Goal: Information Seeking & Learning: Learn about a topic

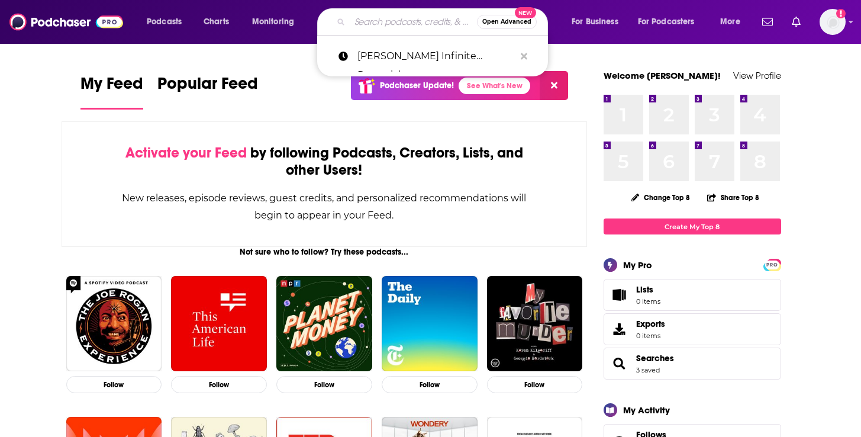
click at [401, 20] on input "Search podcasts, credits, & more..." at bounding box center [413, 21] width 127 height 19
click at [502, 23] on span "Open Advanced" at bounding box center [506, 22] width 49 height 6
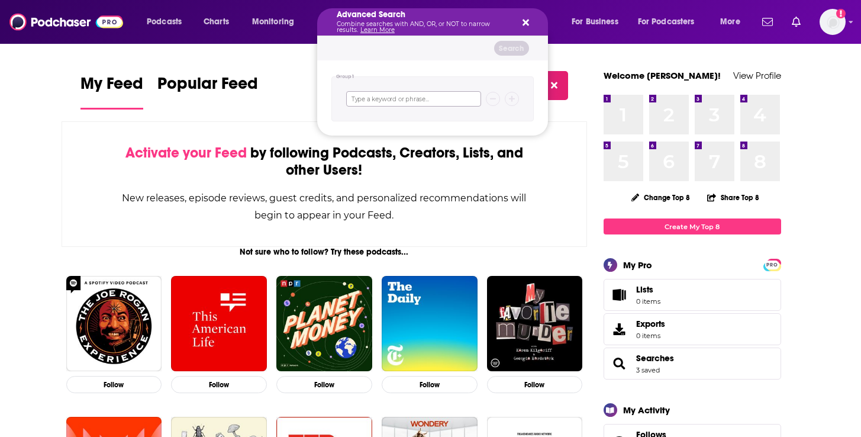
click at [395, 102] on input "Search podcasts, credits, & more..." at bounding box center [413, 98] width 135 height 15
click at [525, 20] on icon "Search podcasts, credits, & more..." at bounding box center [525, 22] width 7 height 9
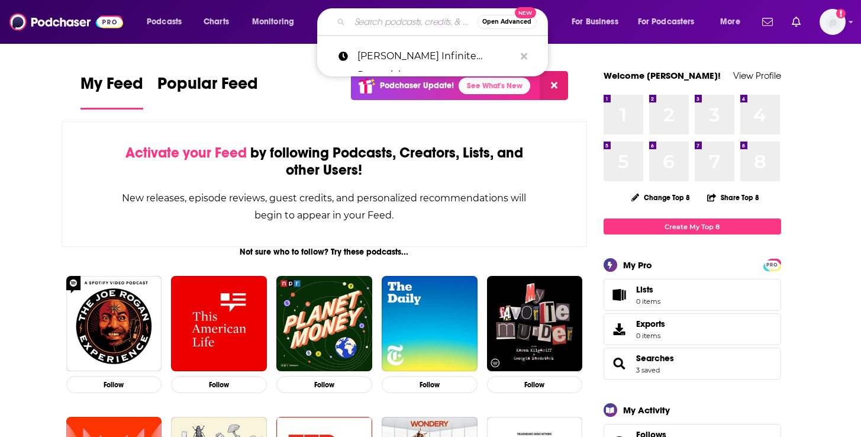
drag, startPoint x: 409, startPoint y: 18, endPoint x: 414, endPoint y: 12, distance: 7.1
click at [414, 12] on input "Search podcasts, credits, & more..." at bounding box center [413, 21] width 127 height 19
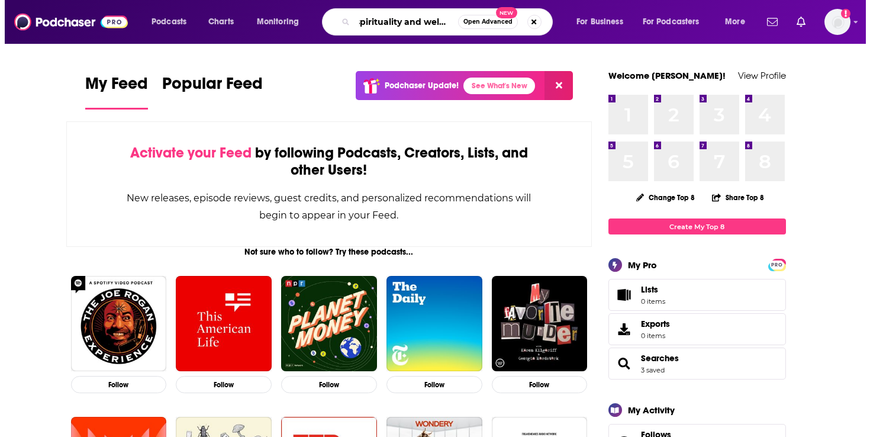
scroll to position [0, 12]
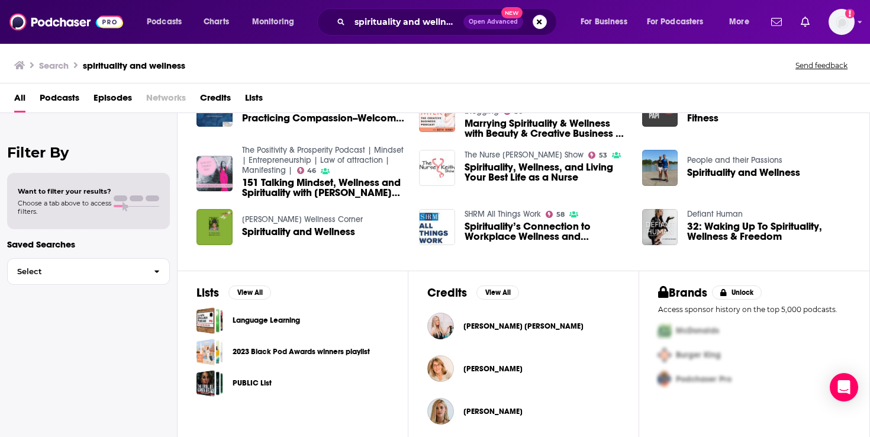
scroll to position [231, 0]
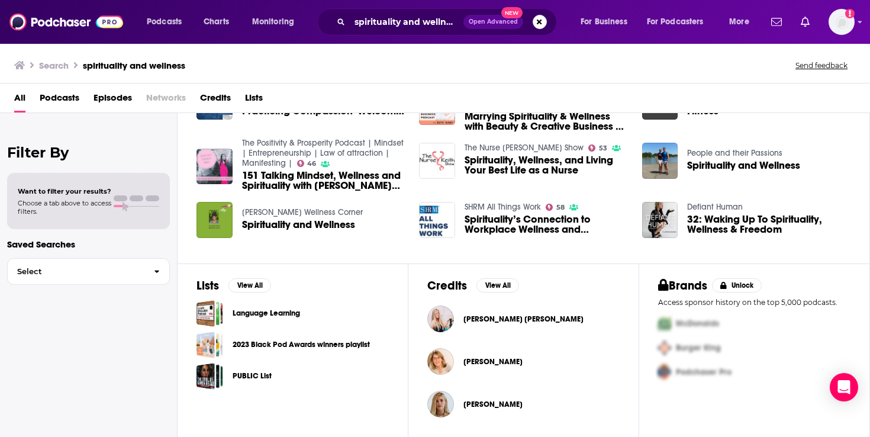
click at [114, 97] on span "Episodes" at bounding box center [112, 100] width 38 height 24
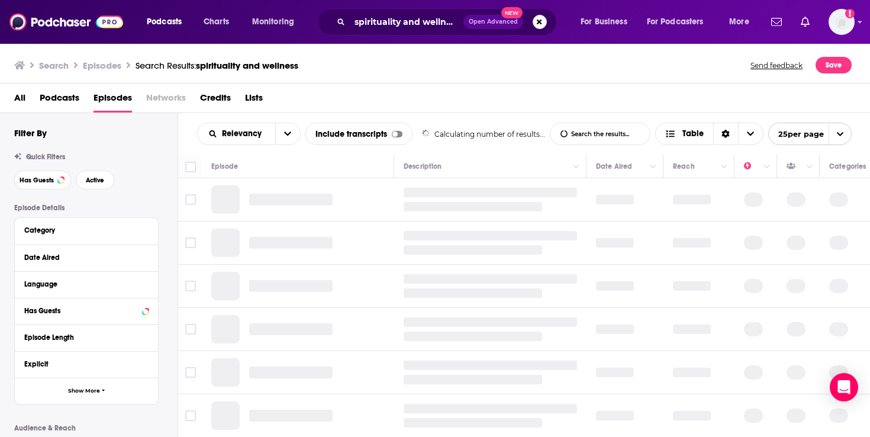
click at [60, 96] on span "Podcasts" at bounding box center [60, 100] width 40 height 24
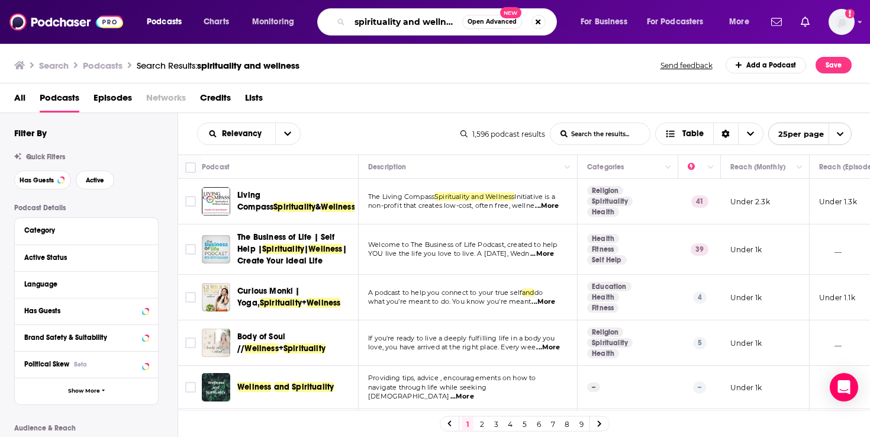
scroll to position [0, 4]
drag, startPoint x: 401, startPoint y: 21, endPoint x: 590, endPoint y: 20, distance: 188.7
click at [590, 20] on div "Podcasts Charts Monitoring spirituality and wellness Open Advanced New For Busi…" at bounding box center [449, 21] width 622 height 27
type input "spirituality"
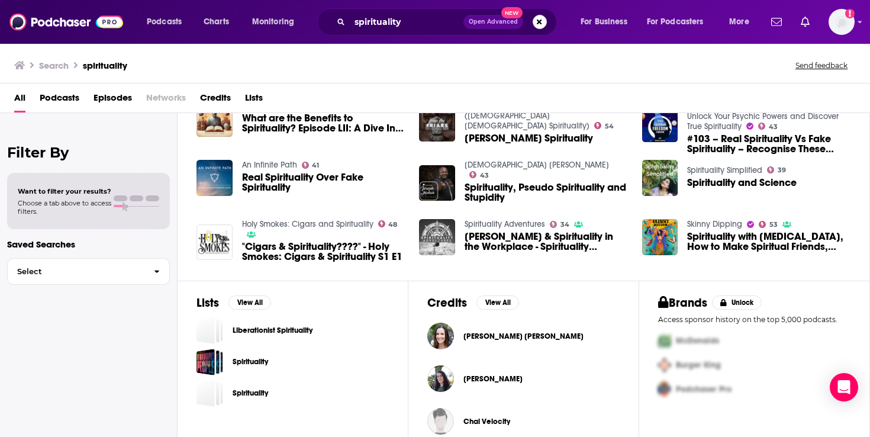
scroll to position [303, 0]
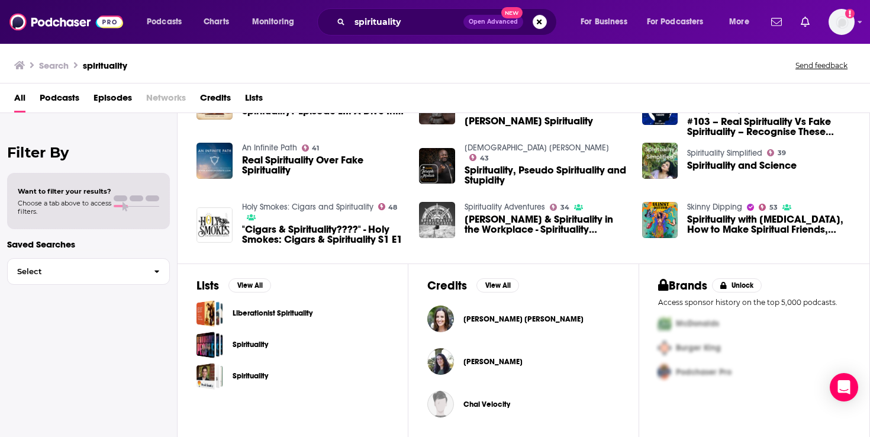
click at [58, 101] on span "Podcasts" at bounding box center [60, 100] width 40 height 24
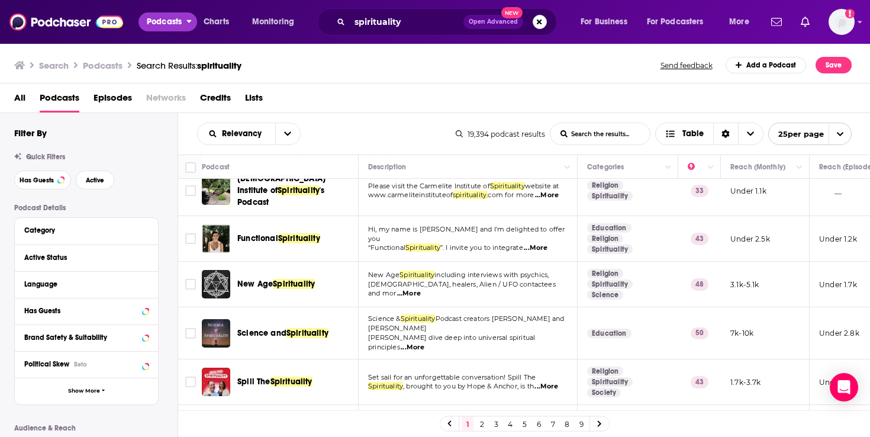
click at [163, 20] on span "Podcasts" at bounding box center [164, 22] width 35 height 17
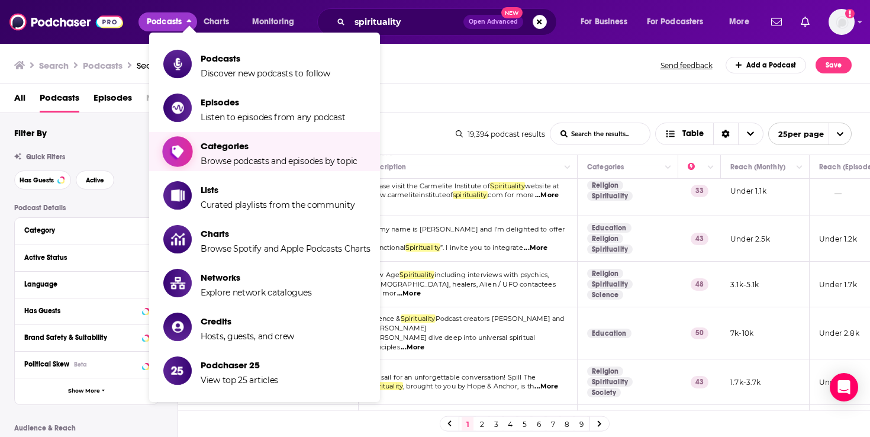
click at [217, 158] on span "Browse podcasts and episodes by topic" at bounding box center [279, 161] width 157 height 11
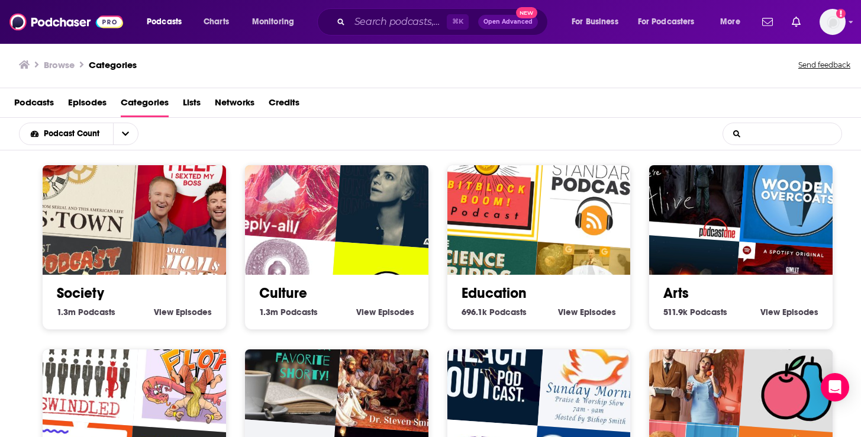
click at [767, 136] on input "List Search Input" at bounding box center [782, 133] width 118 height 21
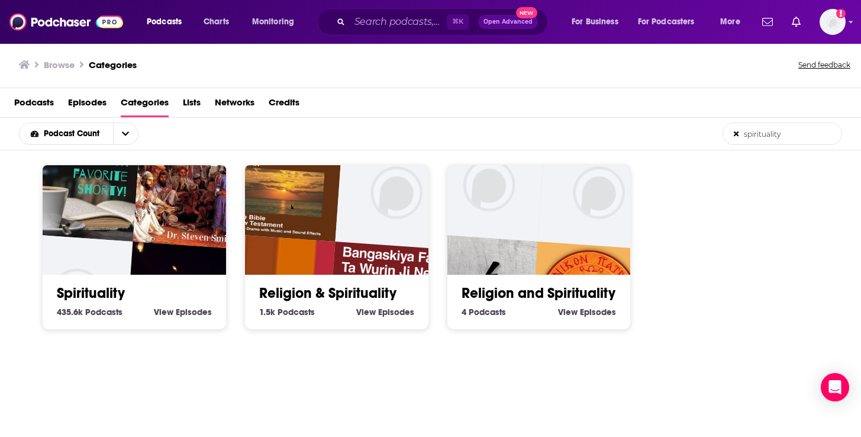
type input "spirituality"
click at [131, 224] on img "Near death experience shorts by your favorite shorty!" at bounding box center [81, 182] width 117 height 117
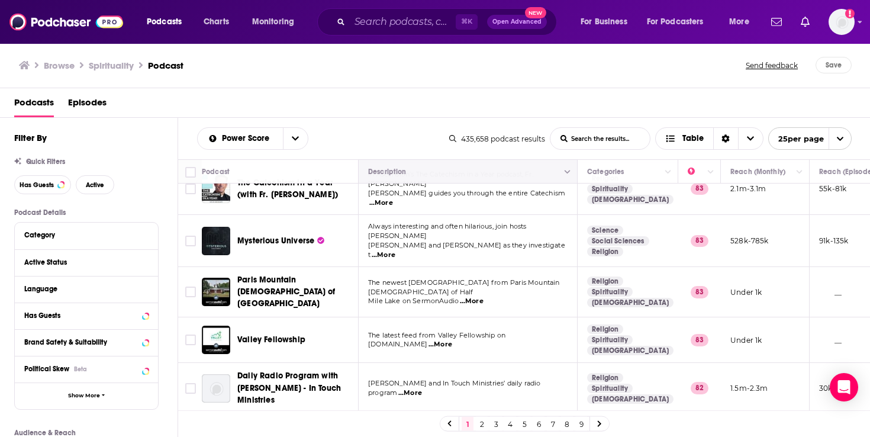
scroll to position [557, 0]
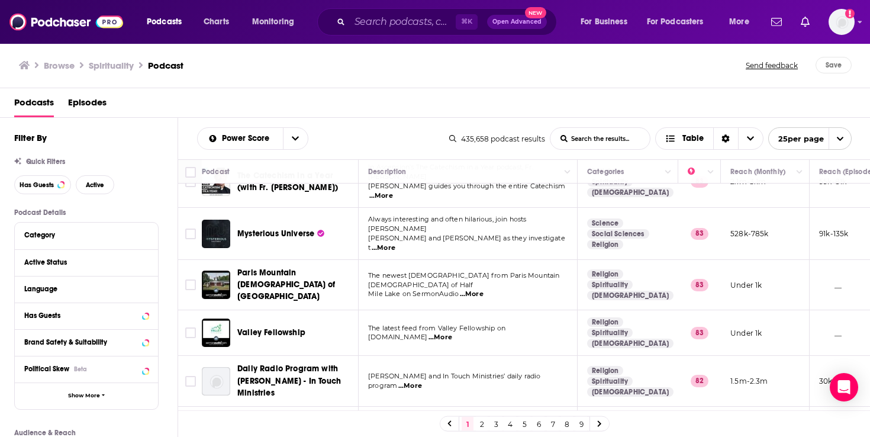
click at [395, 243] on span "...More" at bounding box center [384, 247] width 24 height 9
click at [476, 121] on div "Power Score List Search Input Search the results... Table 435,658 podcast resul…" at bounding box center [524, 138] width 692 height 41
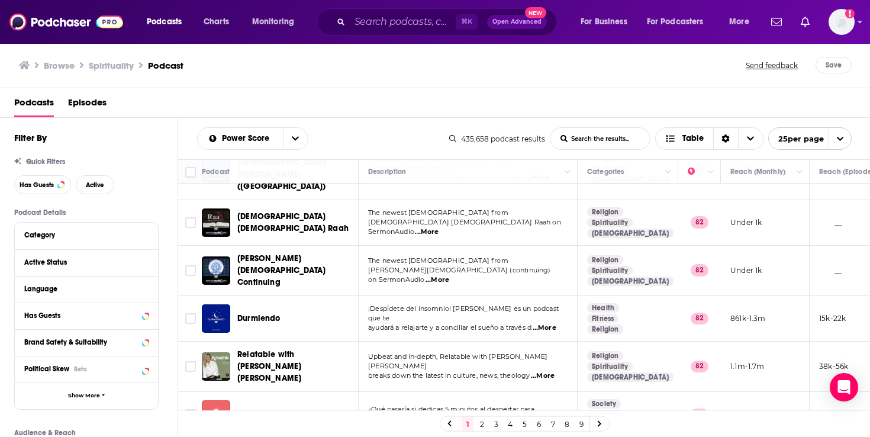
scroll to position [925, 0]
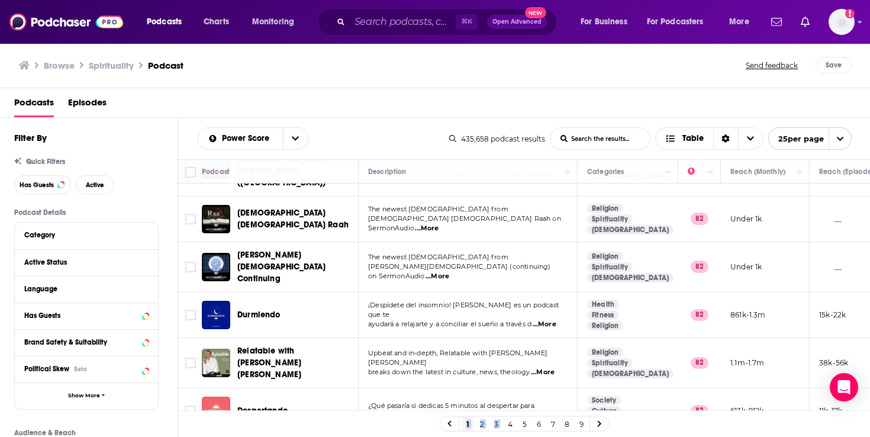
drag, startPoint x: 514, startPoint y: 410, endPoint x: 546, endPoint y: 404, distance: 33.1
click at [609, 408] on div "Podcast Description Categories Reach (Monthly) Reach (Episode) Top Country The …" at bounding box center [524, 298] width 692 height 278
click at [76, 265] on div "Active Status" at bounding box center [71, 262] width 94 height 8
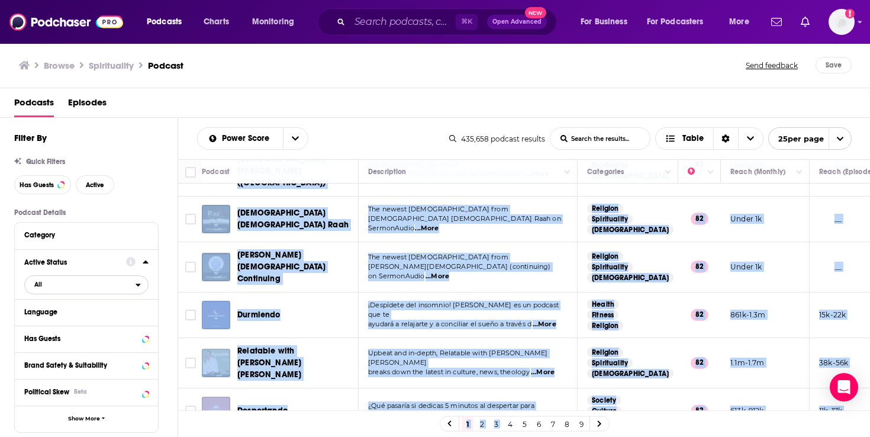
click at [93, 287] on span "All" at bounding box center [80, 283] width 111 height 15
click at [50, 325] on span "Active" at bounding box center [61, 323] width 62 height 7
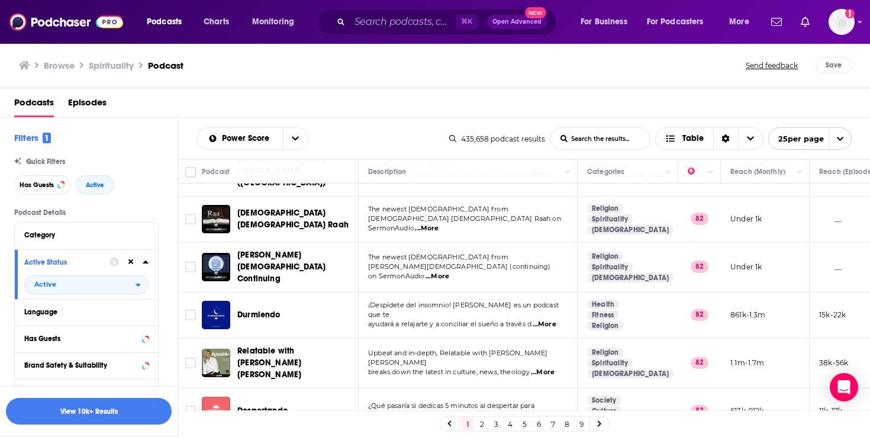
click at [364, 95] on div "Podcasts Episodes" at bounding box center [437, 105] width 847 height 24
click at [128, 345] on div at bounding box center [137, 338] width 22 height 15
click at [147, 342] on icon at bounding box center [146, 337] width 6 height 9
click at [83, 341] on div "Has Guests" at bounding box center [71, 338] width 94 height 8
click at [84, 341] on div "Has Guests" at bounding box center [71, 338] width 94 height 8
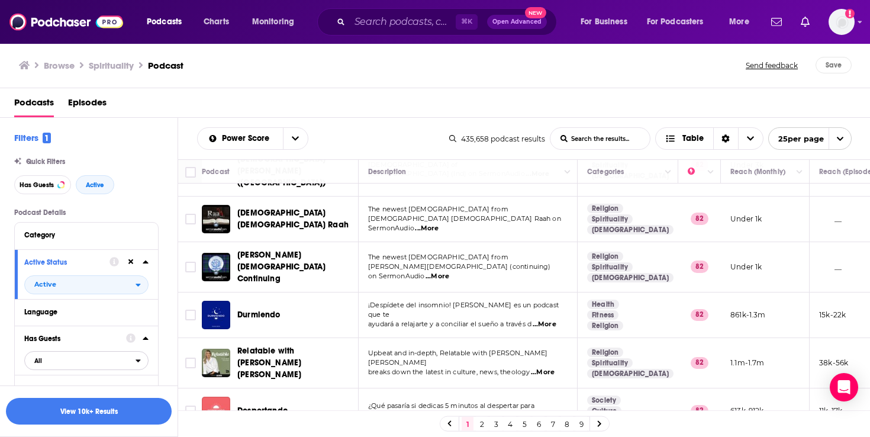
click at [50, 368] on span "All" at bounding box center [80, 360] width 111 height 15
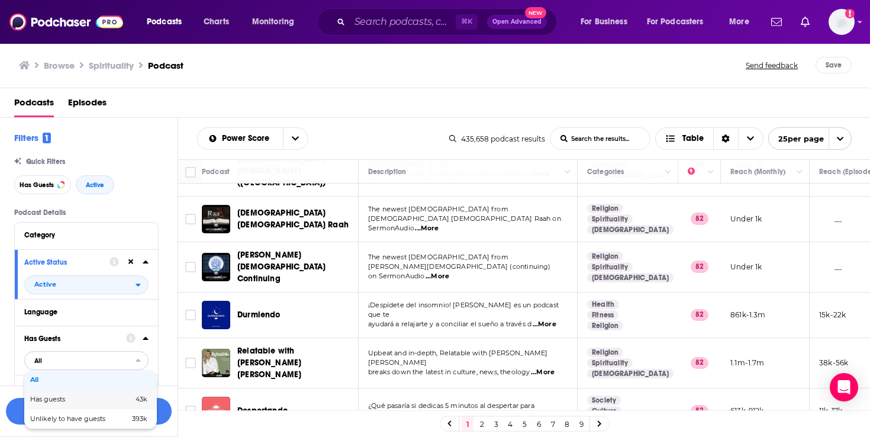
click at [50, 399] on span "Has guests" at bounding box center [64, 399] width 69 height 7
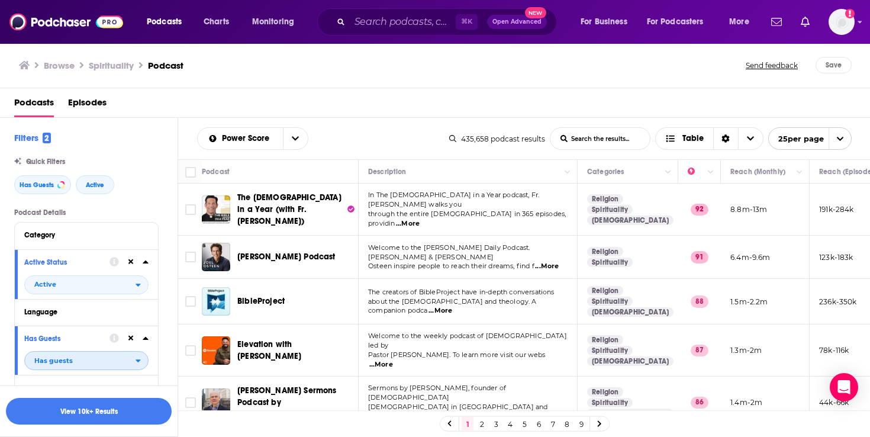
scroll to position [91, 0]
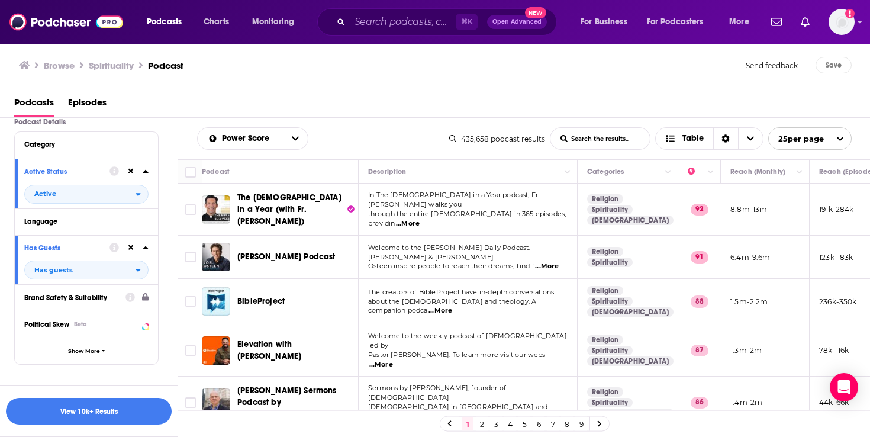
click at [114, 297] on div "Brand Safety & Suitability" at bounding box center [70, 297] width 93 height 8
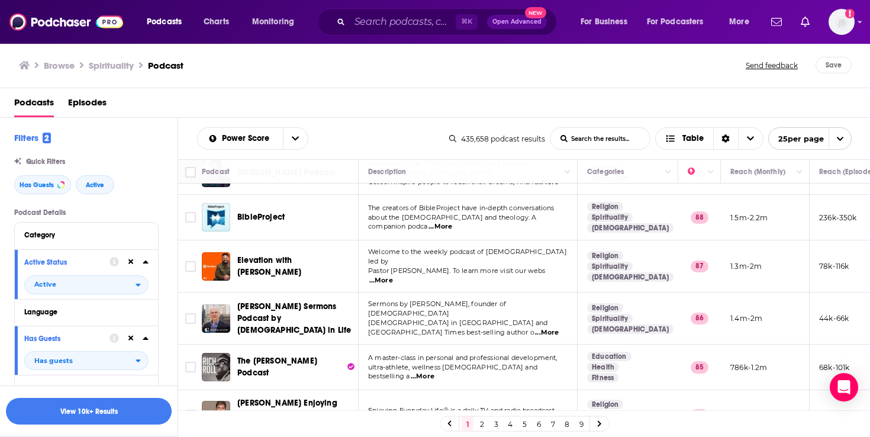
scroll to position [0, 0]
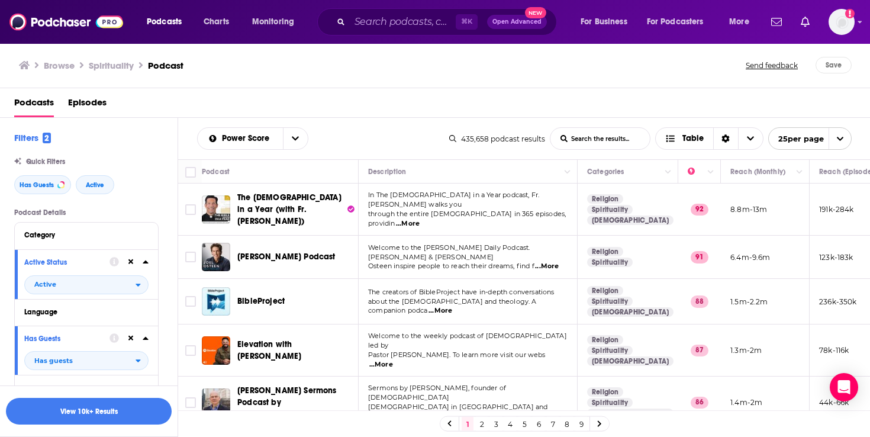
click at [831, 138] on span "open menu" at bounding box center [839, 138] width 22 height 21
click at [807, 196] on button "100 per page" at bounding box center [810, 198] width 82 height 18
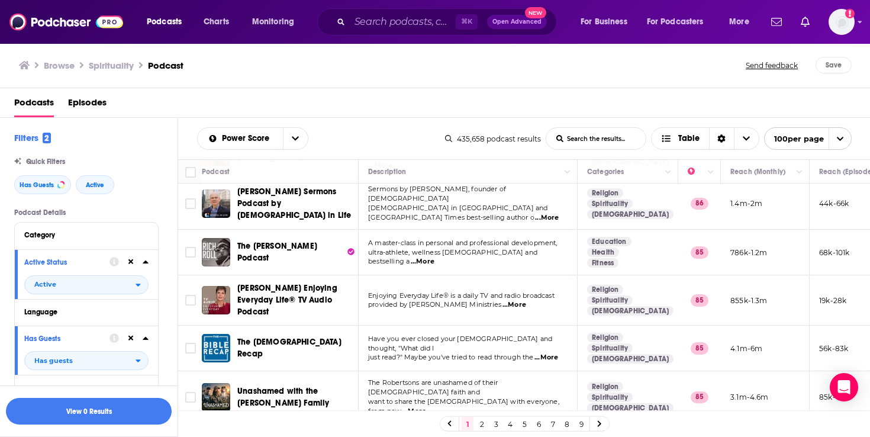
scroll to position [330, 0]
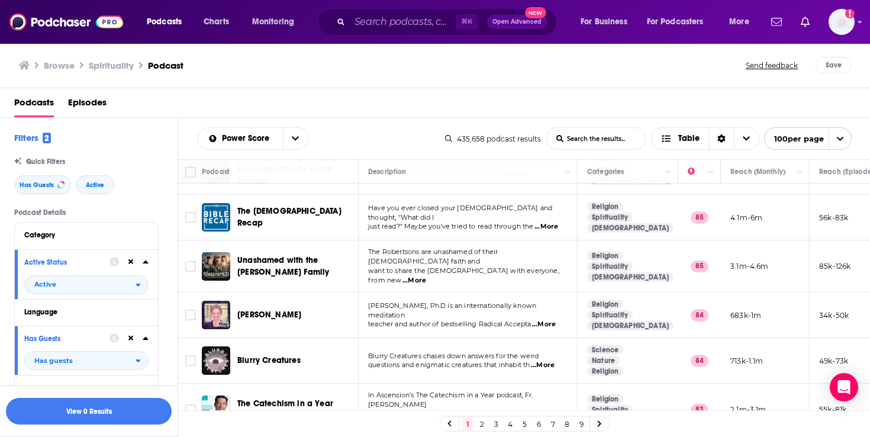
click at [61, 63] on h3 "Browse" at bounding box center [59, 65] width 31 height 11
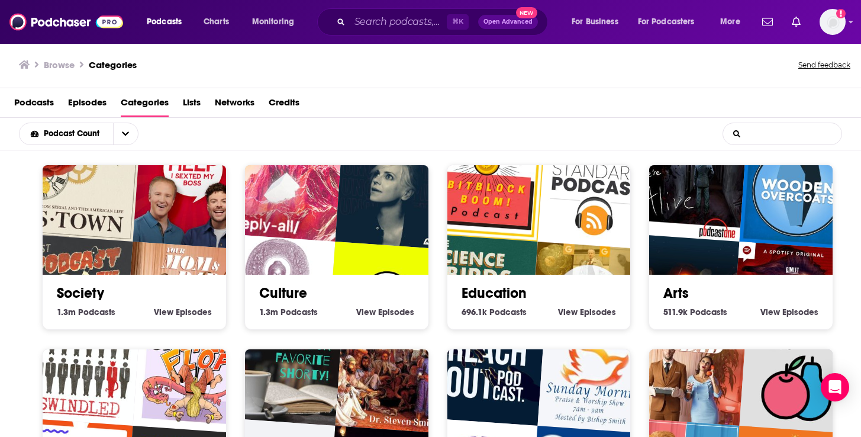
click at [784, 135] on input "List Search Input" at bounding box center [782, 133] width 118 height 21
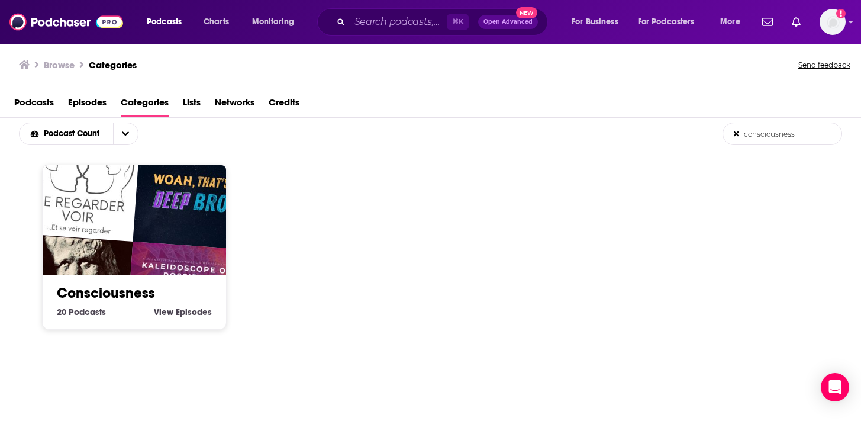
type input "consciousness"
click at [38, 233] on div "Consciousness 20 Consciousness Podcasts View Consciousness Episodes" at bounding box center [134, 246] width 202 height 165
click at [80, 236] on img "Se Regarder Voir" at bounding box center [81, 182] width 117 height 117
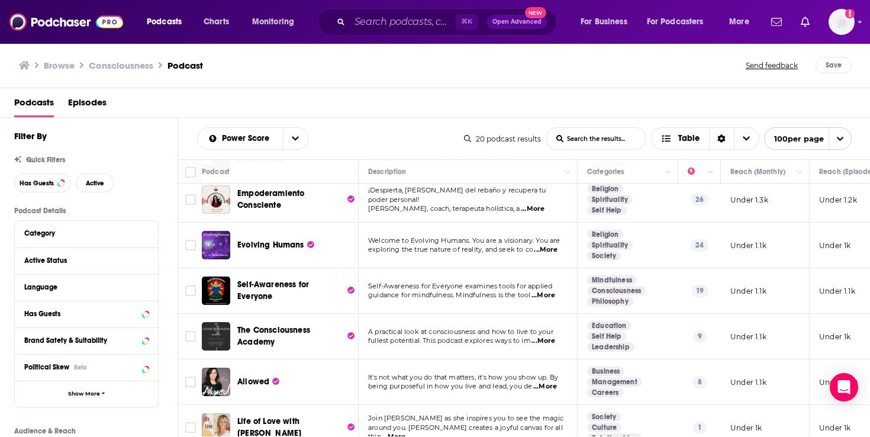
scroll to position [2, 0]
click at [423, 25] on input "Search podcasts, credits, & more..." at bounding box center [403, 21] width 106 height 19
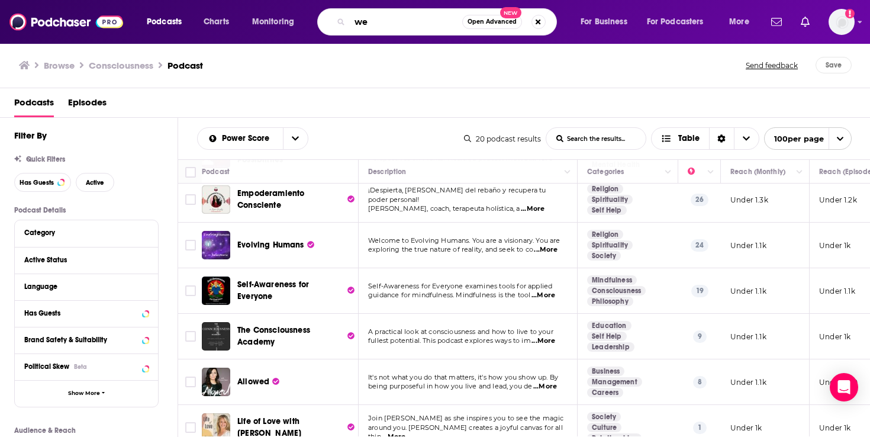
type input "w"
type input "UFO"
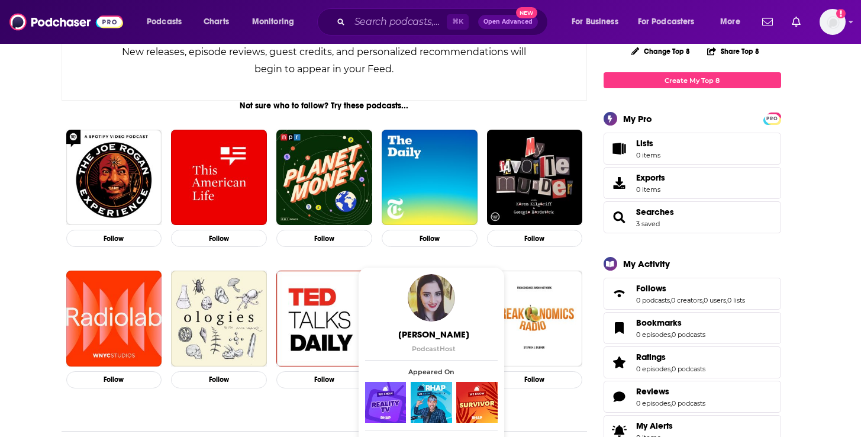
scroll to position [101, 0]
